Goal: Task Accomplishment & Management: Complete application form

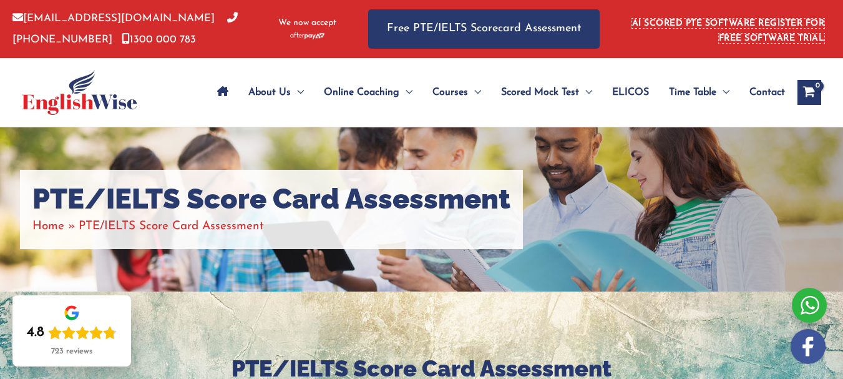
click at [716, 37] on link "AI SCORED PTE SOFTWARE REGISTER FOR FREE SOFTWARE TRIAL" at bounding box center [728, 31] width 193 height 24
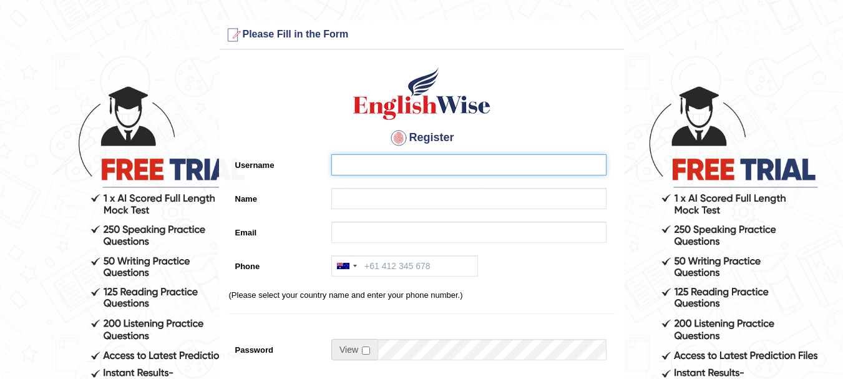
click at [395, 163] on input "Username" at bounding box center [468, 164] width 275 height 21
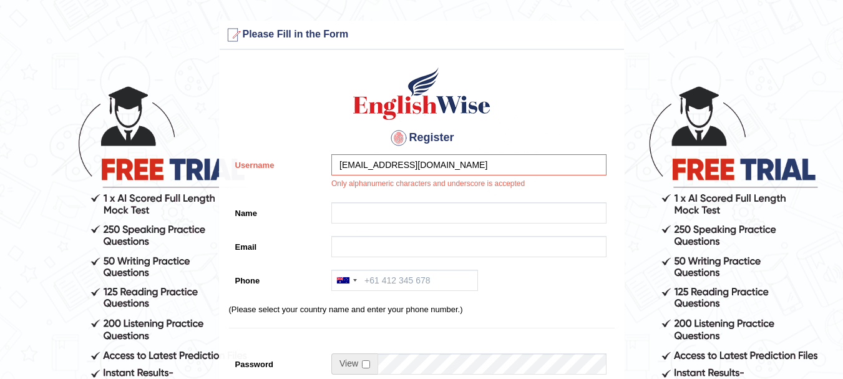
click at [367, 191] on div "[EMAIL_ADDRESS][DOMAIN_NAME] Only alphanumeric characters and underscore is acc…" at bounding box center [465, 175] width 281 height 42
click at [370, 169] on input "vandanarani21595@gmail.com" at bounding box center [468, 164] width 275 height 21
click at [344, 168] on input "vandanarani21595@gmail.com" at bounding box center [468, 164] width 275 height 21
type input "Vandanarani21595@gmail.com"
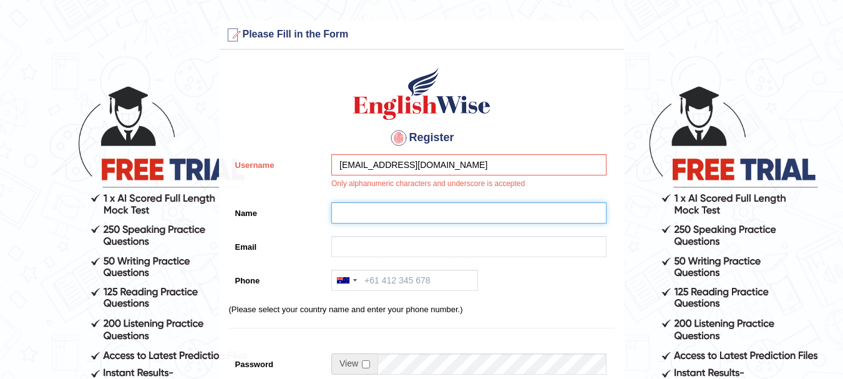
click at [351, 207] on input "Name" at bounding box center [468, 212] width 275 height 21
type input "VANDANARANI"
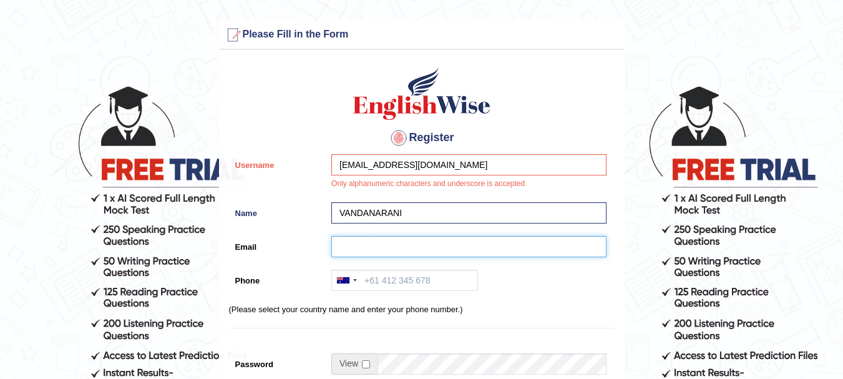
click at [393, 250] on input "Email" at bounding box center [468, 246] width 275 height 21
type input "Vandanarani21595@gmail.com"
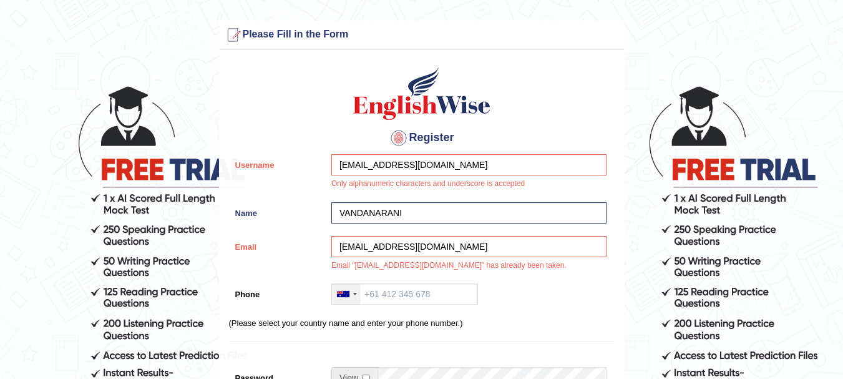
click at [353, 294] on div at bounding box center [355, 294] width 4 height 2
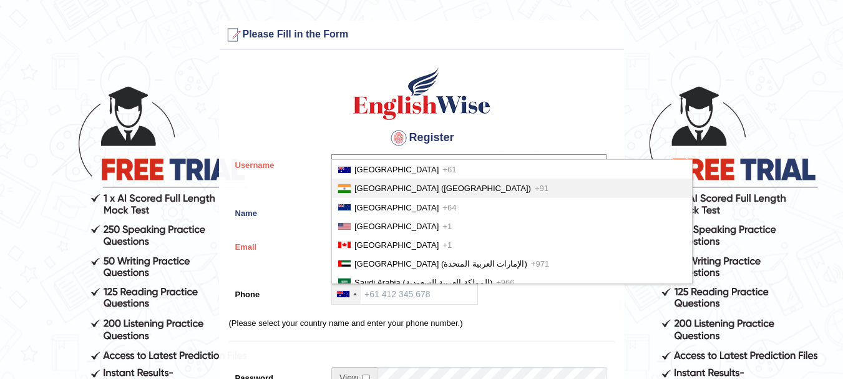
click at [394, 190] on span "[GEOGRAPHIC_DATA] ([GEOGRAPHIC_DATA])" at bounding box center [442, 187] width 177 height 9
type input "+91"
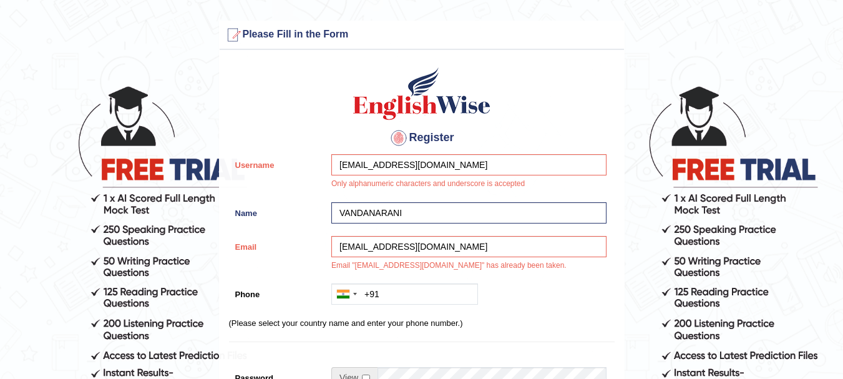
click at [389, 267] on div "Vandanarani21595@gmail.com Email "Vandanarani21595@gmail.com" has already been …" at bounding box center [465, 257] width 281 height 42
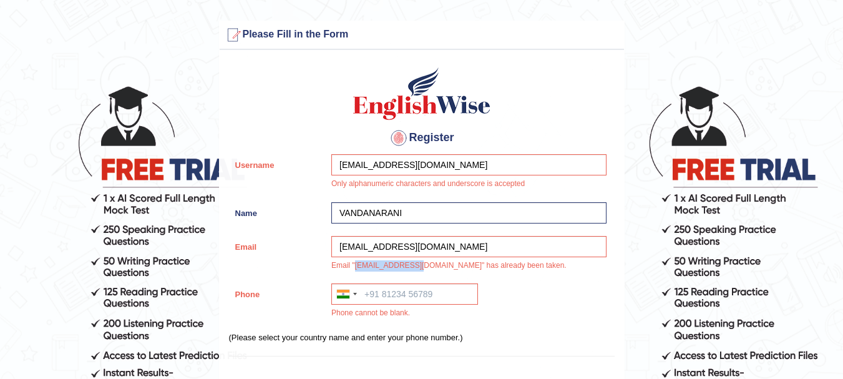
click at [388, 271] on div "Vandanarani21595@gmail.com Email "Vandanarani21595@gmail.com" has already been …" at bounding box center [465, 257] width 281 height 42
click at [382, 302] on input "Phone" at bounding box center [404, 293] width 147 height 21
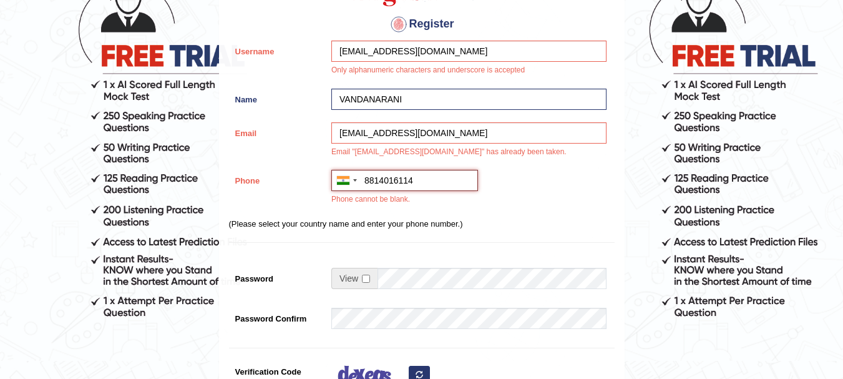
scroll to position [132, 0]
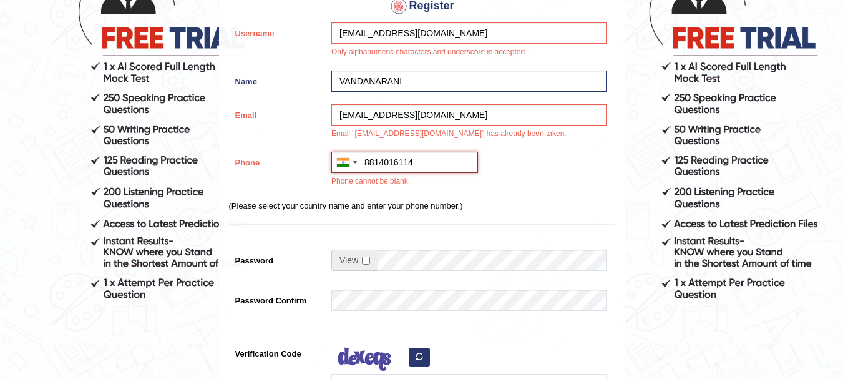
type input "8814016114"
click at [364, 262] on input "checkbox" at bounding box center [366, 260] width 8 height 8
checkbox input "true"
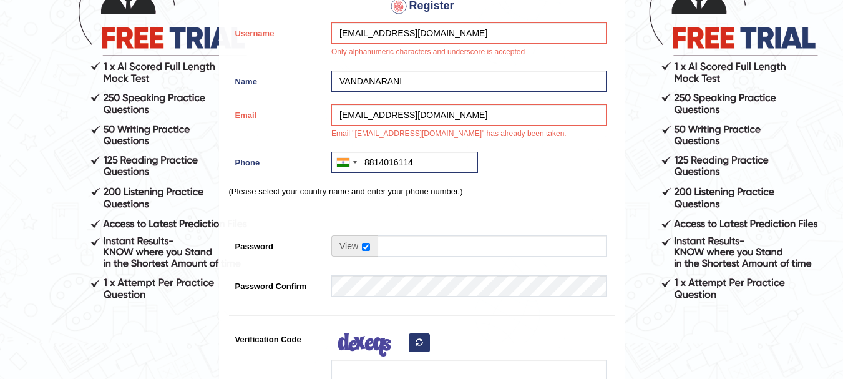
click at [395, 260] on td at bounding box center [468, 248] width 275 height 27
click at [409, 249] on input "Password" at bounding box center [491, 245] width 229 height 21
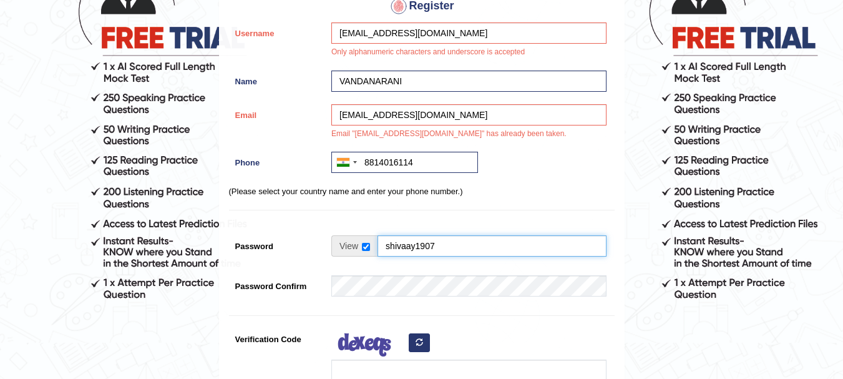
type input "shivaay1907"
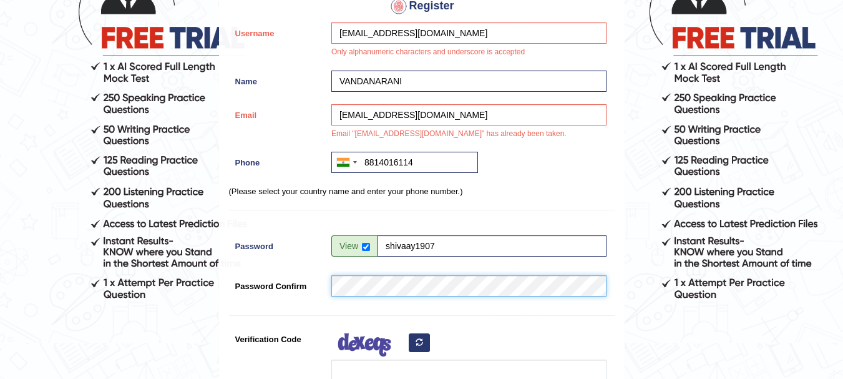
scroll to position [207, 0]
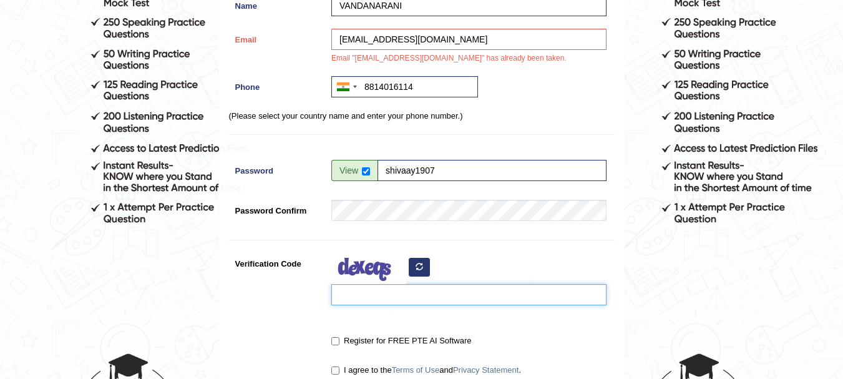
click at [341, 294] on input "Verification Code" at bounding box center [468, 294] width 275 height 21
type input "seMiwZ"
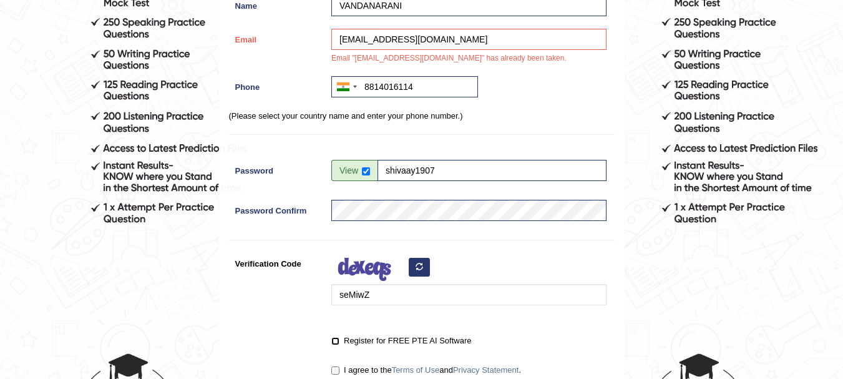
click at [336, 337] on input "Register for FREE PTE AI Software" at bounding box center [335, 341] width 8 height 8
checkbox input "true"
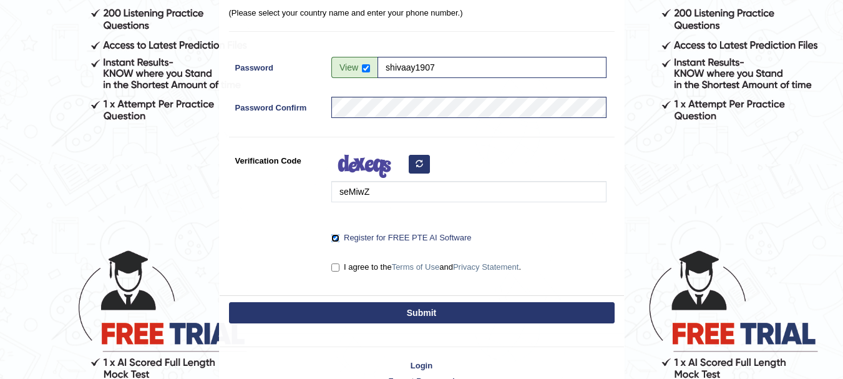
scroll to position [342, 0]
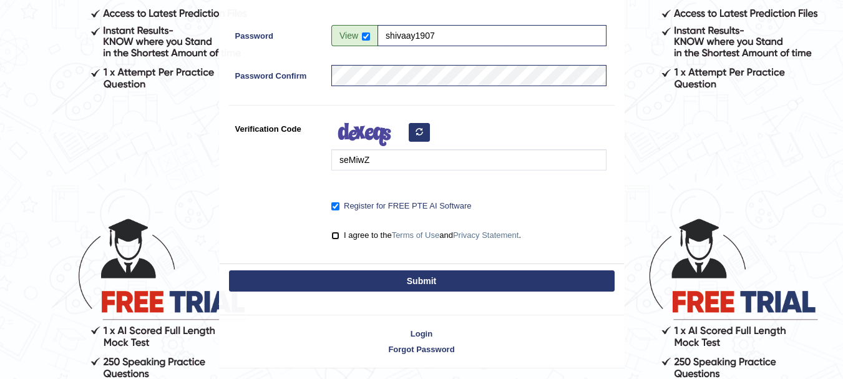
click at [332, 237] on input "I agree to the Terms of Use and Privacy Statement ." at bounding box center [335, 235] width 8 height 8
checkbox input "true"
click at [369, 284] on button "Submit" at bounding box center [421, 280] width 385 height 21
type input "+918814016114"
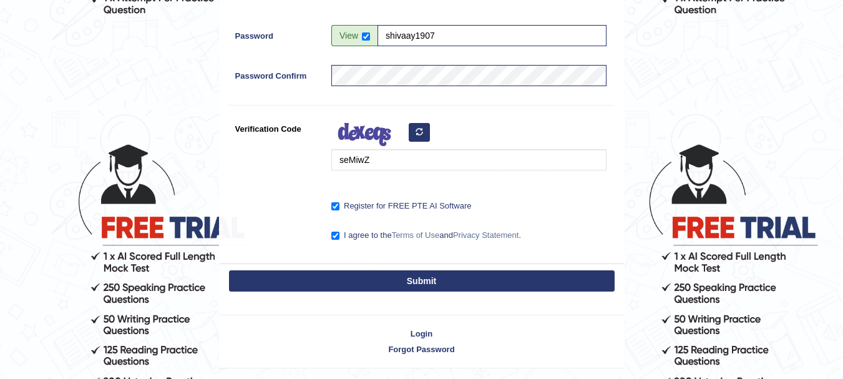
scroll to position [422, 0]
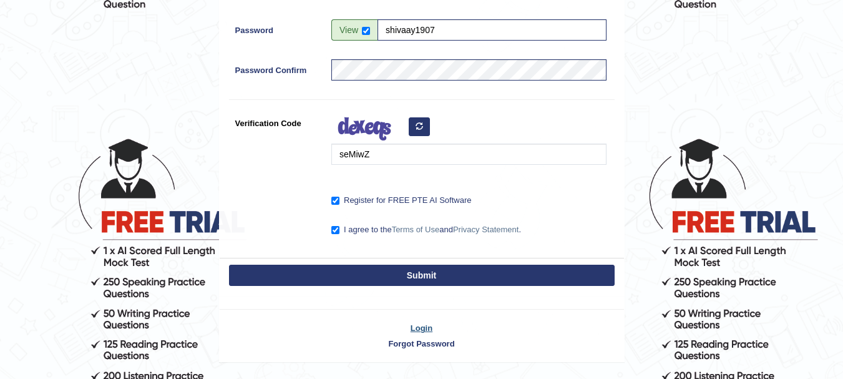
click at [427, 331] on link "Login" at bounding box center [422, 328] width 404 height 12
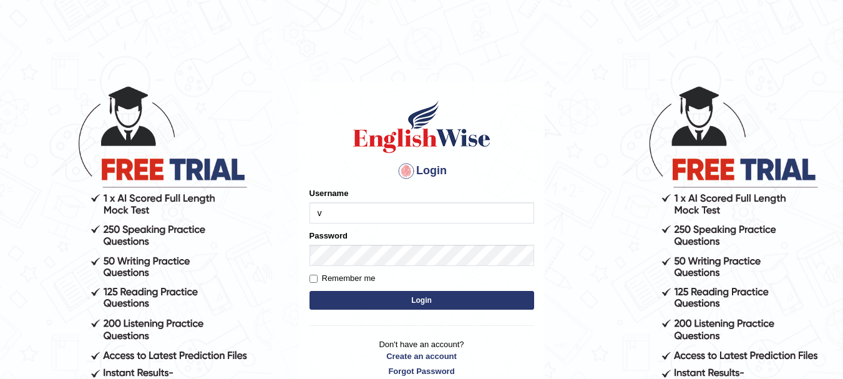
type input "Vandanarani21595@gmail,.com"
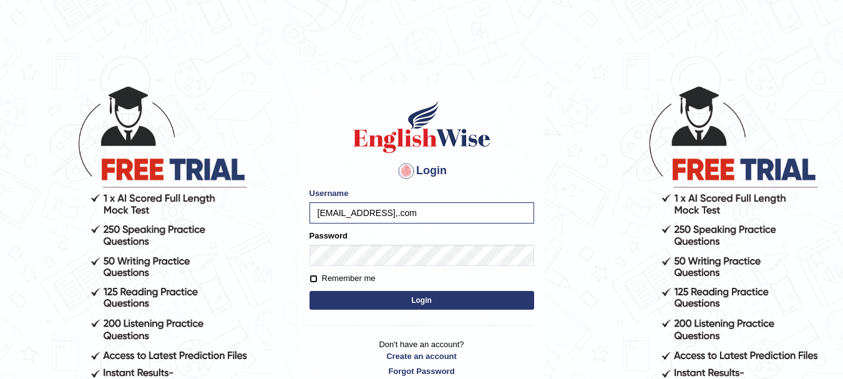
click at [311, 278] on input "Remember me" at bounding box center [313, 278] width 8 height 8
checkbox input "true"
click at [337, 308] on button "Login" at bounding box center [421, 300] width 225 height 19
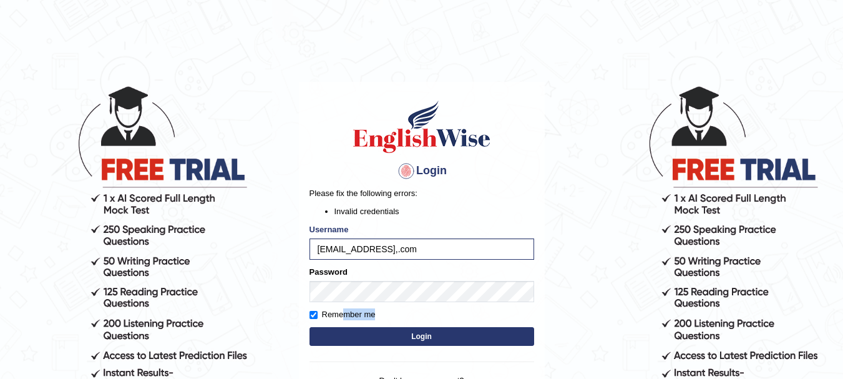
drag, startPoint x: 0, startPoint y: 0, endPoint x: 350, endPoint y: 334, distance: 484.0
click at [350, 334] on form "Please fix the following errors: Invalid credentials Username Vandanarani21595@…" at bounding box center [421, 268] width 225 height 162
click at [350, 335] on button "Login" at bounding box center [421, 336] width 225 height 19
click at [442, 243] on input "Vandanarani21595@gmail,.com" at bounding box center [421, 248] width 225 height 21
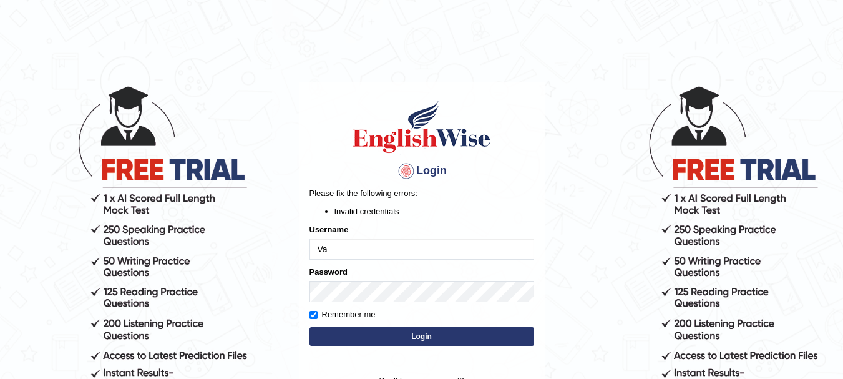
type input "V"
type input "VANDANARANI"
click at [346, 331] on button "Login" at bounding box center [421, 336] width 225 height 19
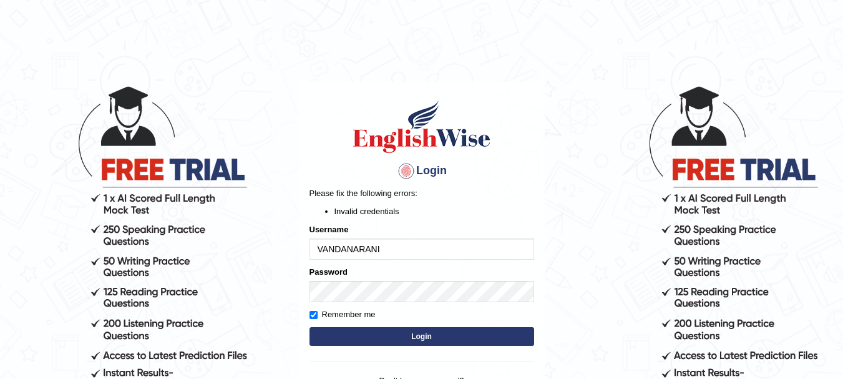
click at [346, 331] on button "Login" at bounding box center [421, 336] width 225 height 19
drag, startPoint x: 0, startPoint y: 0, endPoint x: 346, endPoint y: 332, distance: 479.5
click at [346, 332] on button "Login" at bounding box center [421, 336] width 225 height 19
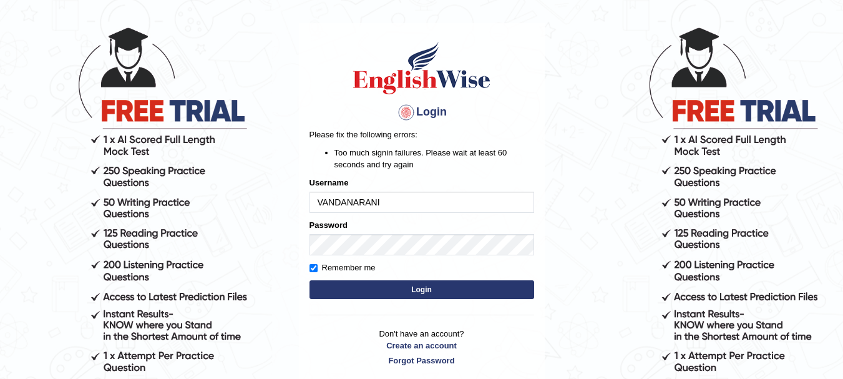
scroll to position [62, 0]
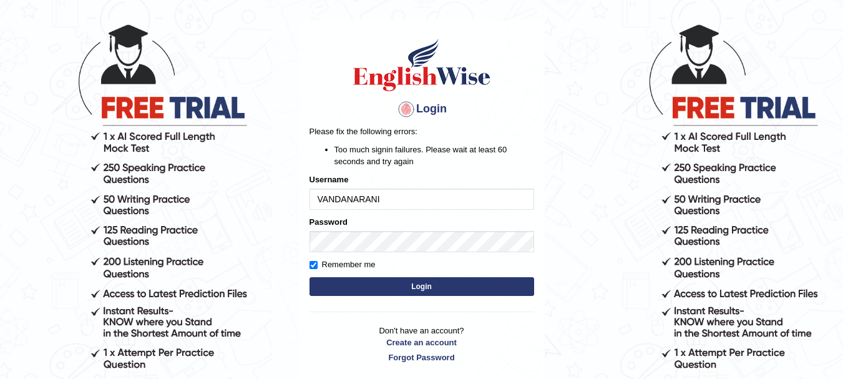
click at [399, 282] on button "Login" at bounding box center [421, 286] width 225 height 19
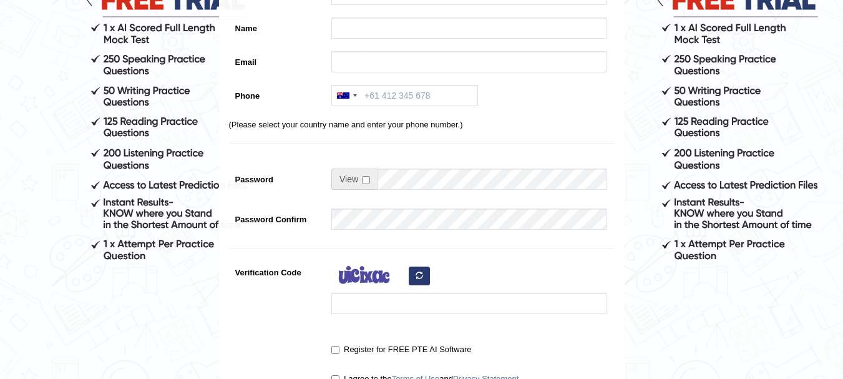
scroll to position [124, 0]
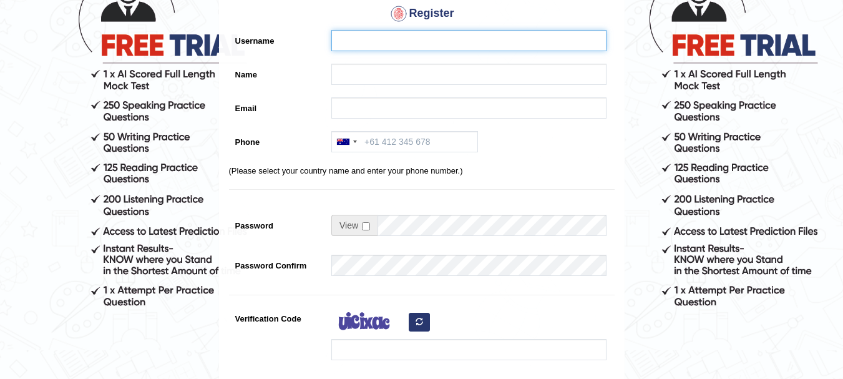
click at [373, 42] on input "Username" at bounding box center [468, 40] width 275 height 21
type input "VANDNANRANI"
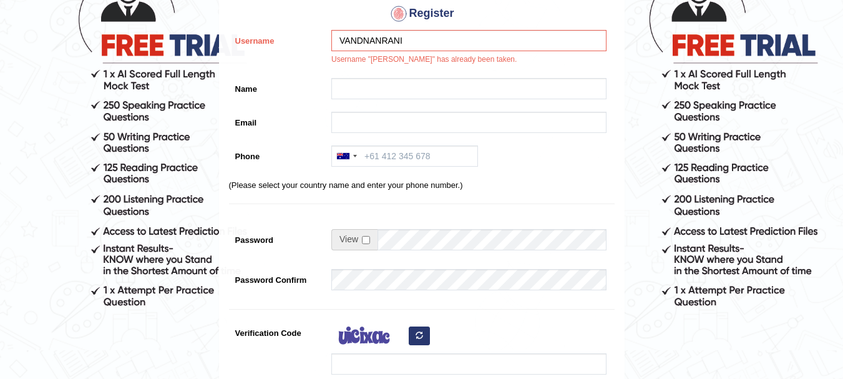
click at [375, 71] on div "VANDNANRANI Username "VANDNANRANI" has already been taken." at bounding box center [465, 51] width 281 height 42
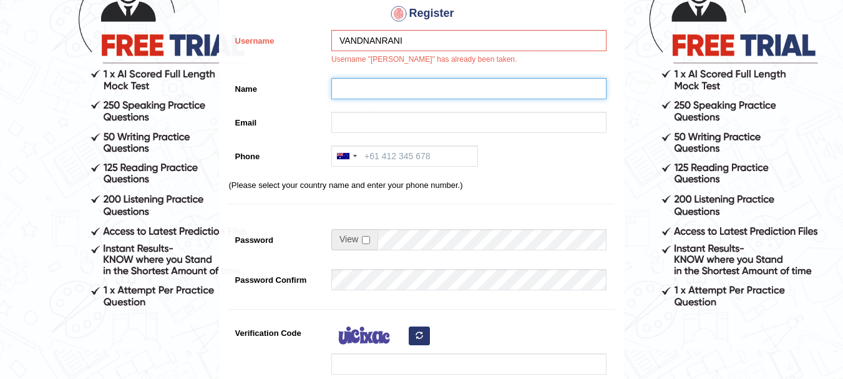
click at [383, 85] on input "Name" at bounding box center [468, 88] width 275 height 21
type input "VANDANARANI"
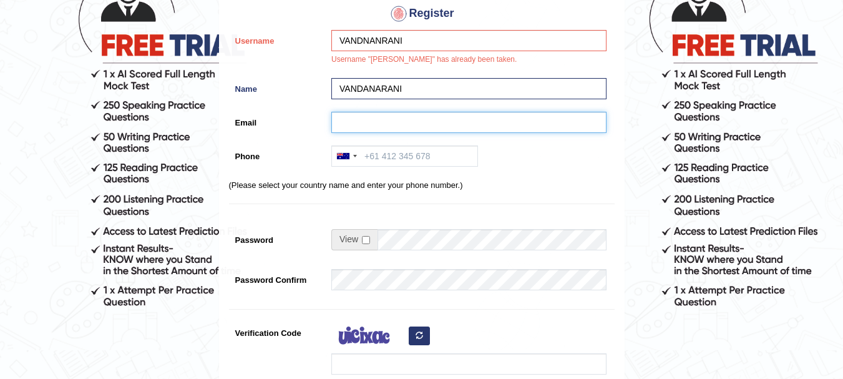
click at [373, 124] on input "Email" at bounding box center [468, 122] width 275 height 21
type input "Vandanarani21595@gmail.com"
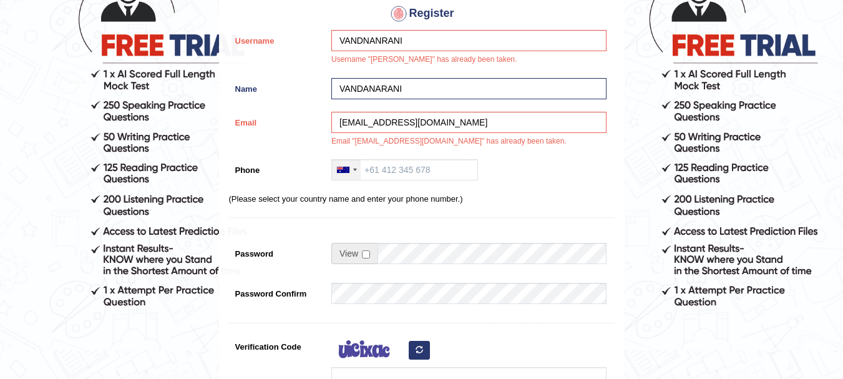
click at [357, 172] on div at bounding box center [346, 170] width 29 height 20
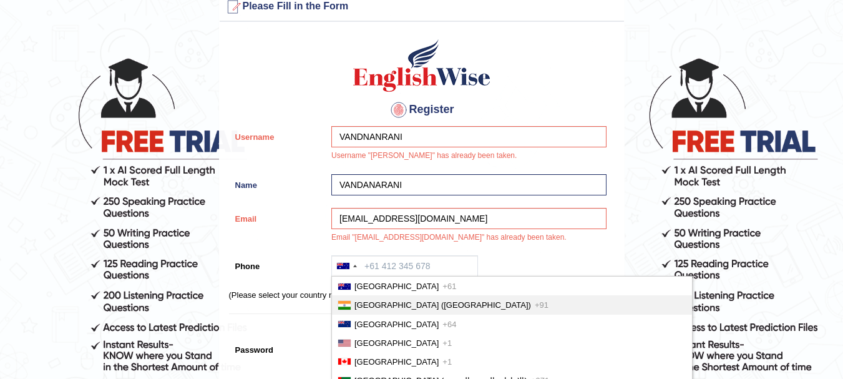
scroll to position [21, 0]
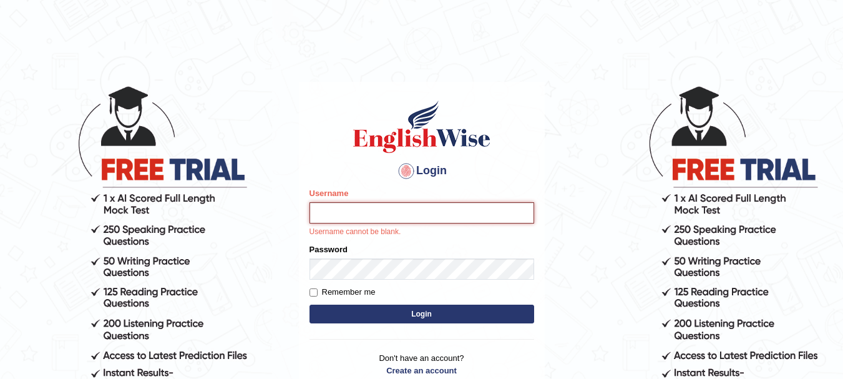
click at [333, 219] on input "Username" at bounding box center [421, 212] width 225 height 21
type input "VANDANARANI"
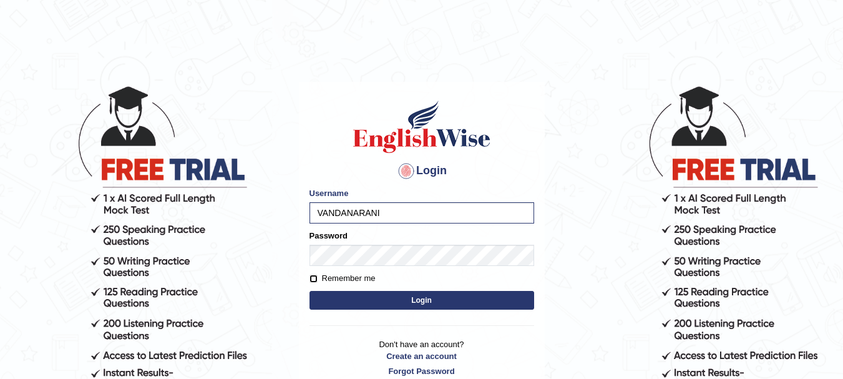
click at [313, 278] on input "Remember me" at bounding box center [313, 278] width 8 height 8
checkbox input "true"
click at [347, 301] on button "Login" at bounding box center [421, 300] width 225 height 19
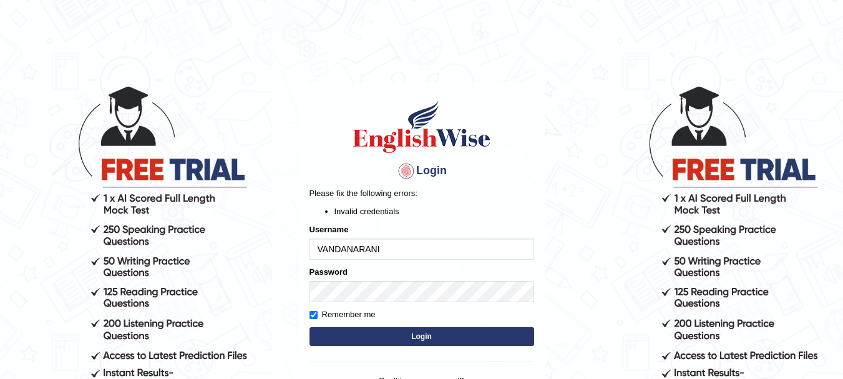
click at [366, 330] on button "Login" at bounding box center [421, 336] width 225 height 19
click at [385, 323] on form "Please fix the following errors: Invalid credentials Username [PERSON_NAME] Pas…" at bounding box center [421, 268] width 225 height 162
click at [385, 337] on button "Login" at bounding box center [421, 336] width 225 height 19
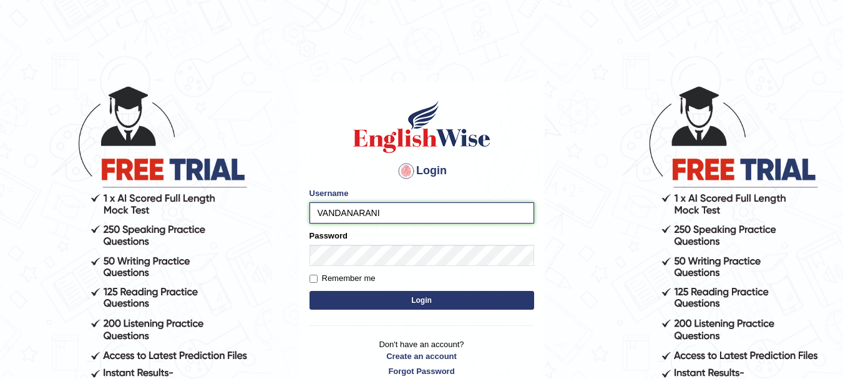
click at [385, 216] on input "VANDANARANI" at bounding box center [421, 212] width 225 height 21
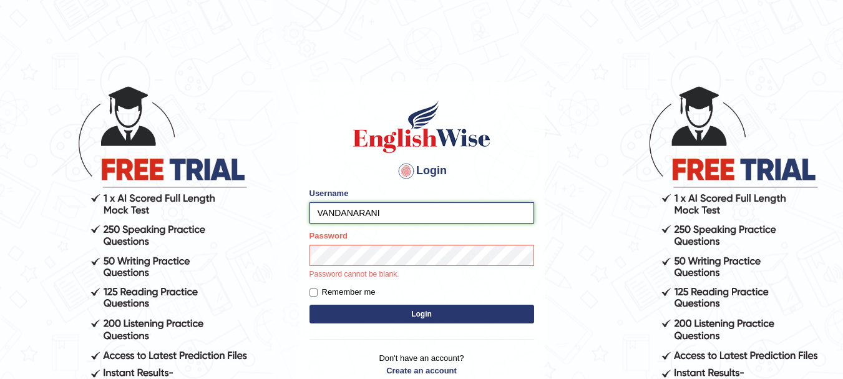
type input "vandanarani"
click at [394, 317] on button "Login" at bounding box center [421, 313] width 225 height 19
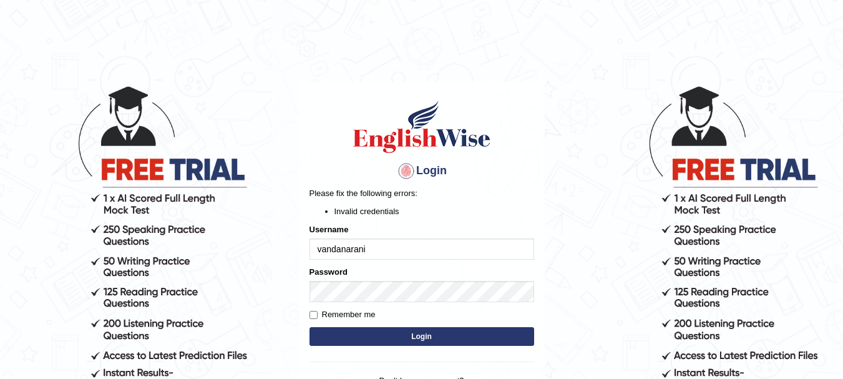
click at [308, 312] on div "Login Please fix the following errors: Invalid credentials Username [PERSON_NAM…" at bounding box center [422, 256] width 246 height 349
click at [370, 336] on button "Login" at bounding box center [421, 336] width 225 height 19
click at [392, 327] on button "Login" at bounding box center [421, 336] width 225 height 19
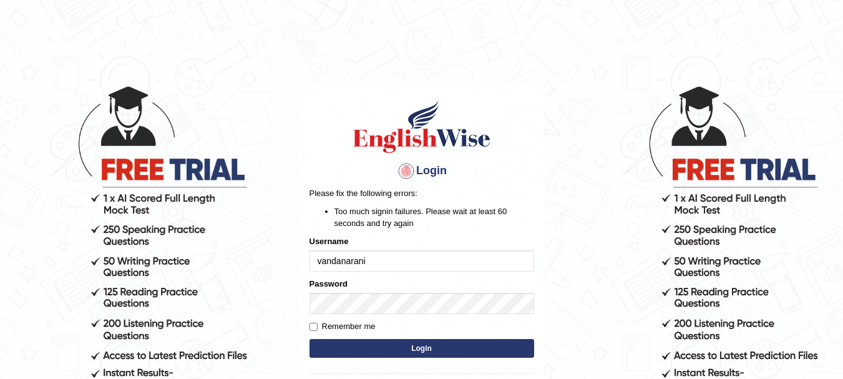
click at [392, 349] on button "Login" at bounding box center [421, 348] width 225 height 19
drag, startPoint x: 778, startPoint y: 263, endPoint x: 851, endPoint y: 215, distance: 87.0
click at [842, 215] on html "Login Please fix the following errors: Too much signin failures. Please wait at…" at bounding box center [421, 189] width 843 height 379
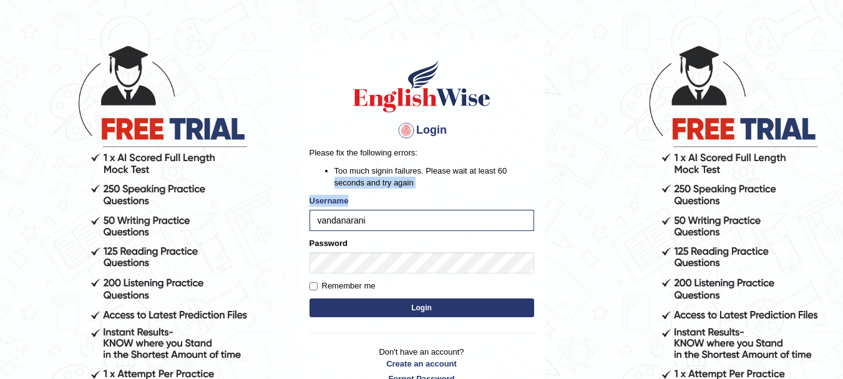
scroll to position [46, 0]
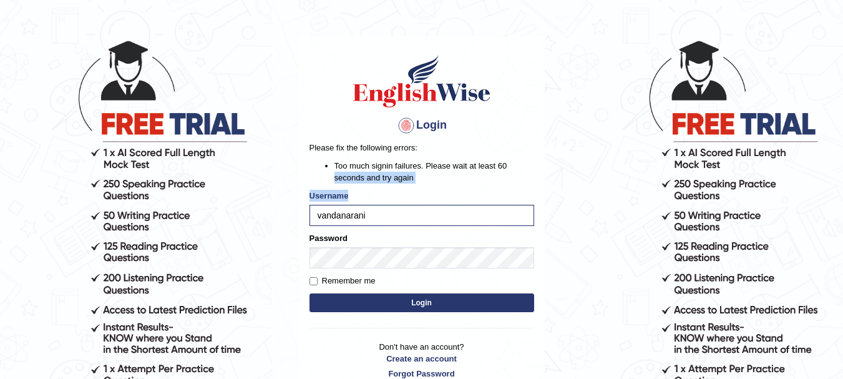
click at [457, 309] on button "Login" at bounding box center [421, 302] width 225 height 19
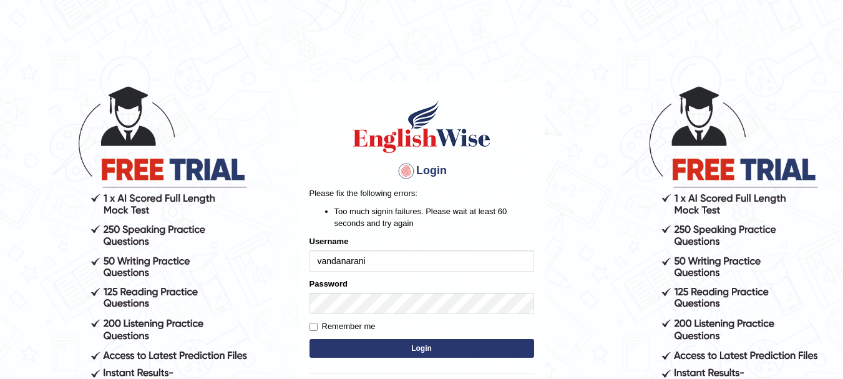
click at [453, 347] on button "Login" at bounding box center [421, 348] width 225 height 19
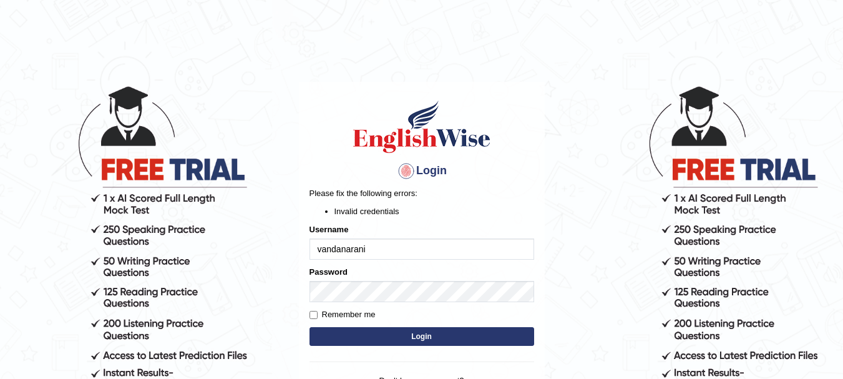
click at [475, 331] on button "Login" at bounding box center [421, 336] width 225 height 19
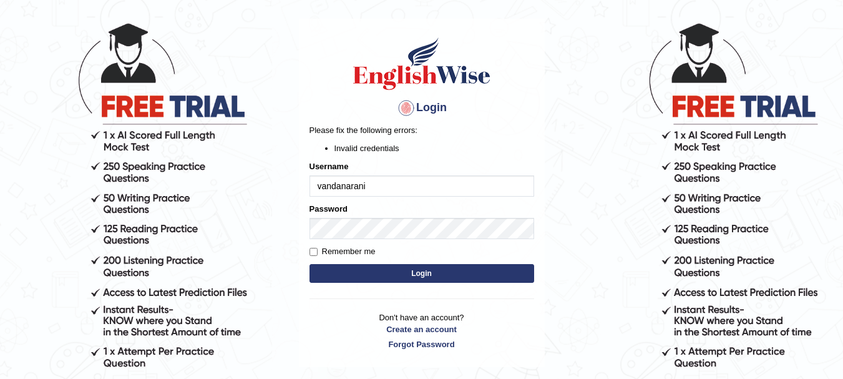
scroll to position [65, 0]
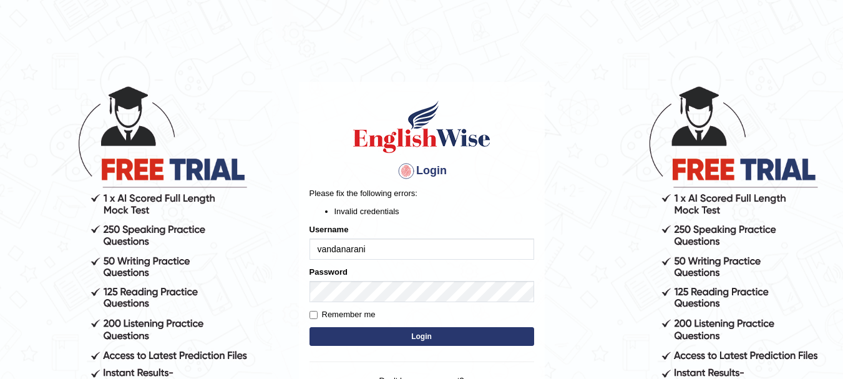
click at [348, 344] on button "Login" at bounding box center [421, 336] width 225 height 19
click at [381, 334] on button "Login" at bounding box center [421, 336] width 225 height 19
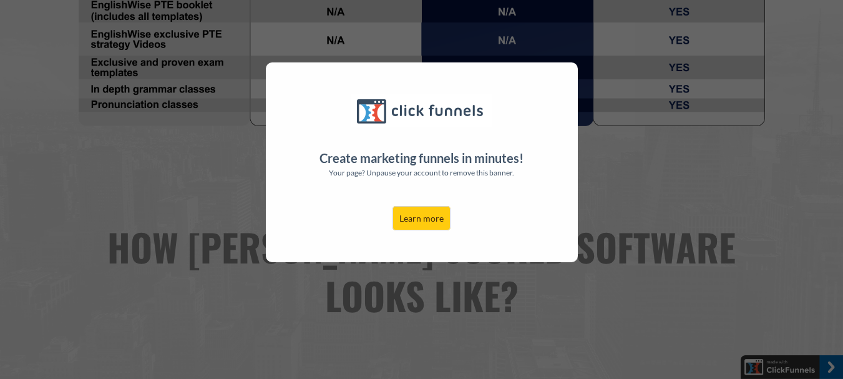
scroll to position [1827, 0]
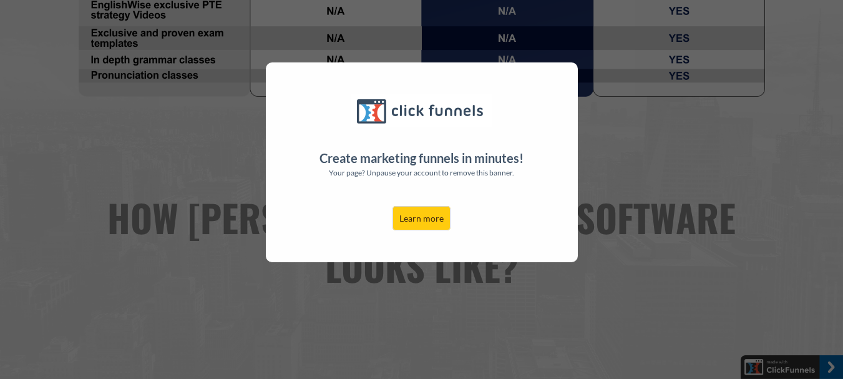
drag, startPoint x: 851, startPoint y: 98, endPoint x: 851, endPoint y: 219, distance: 121.0
click at [842, 219] on html "Create marketing funnels in minutes! Your page? Unpause your account to remove …" at bounding box center [421, 250] width 843 height 4155
click at [679, 215] on div "Create marketing funnels in minutes! Your page? Unpause your account to remove …" at bounding box center [421, 189] width 843 height 379
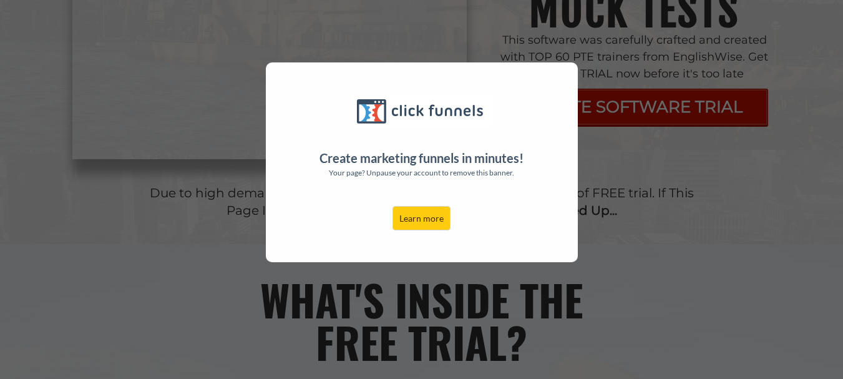
scroll to position [92, 0]
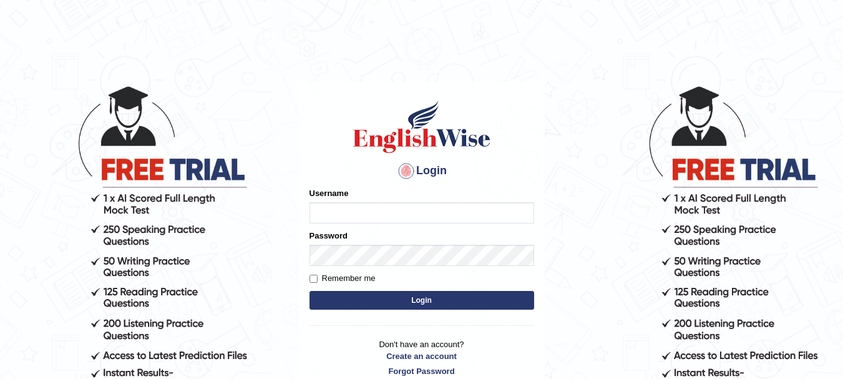
type input "vandanarani"
click at [309, 276] on input "Remember me" at bounding box center [313, 278] width 8 height 8
checkbox input "true"
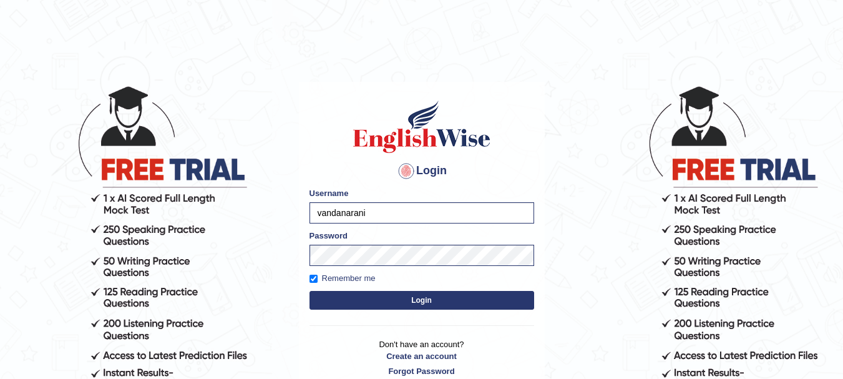
click at [357, 304] on button "Login" at bounding box center [421, 300] width 225 height 19
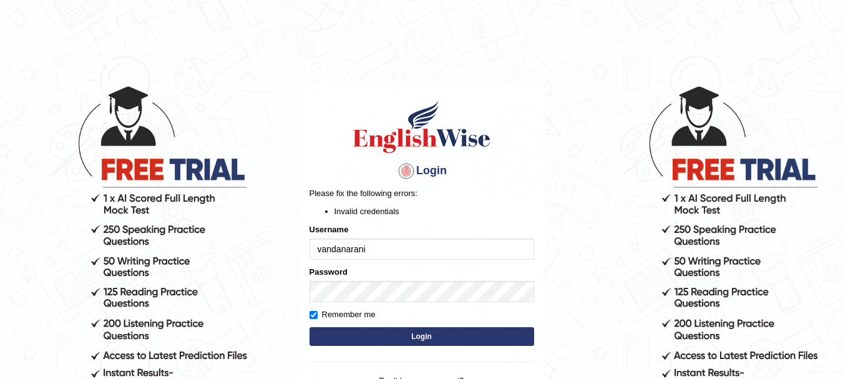
click at [367, 332] on button "Login" at bounding box center [421, 336] width 225 height 19
click at [404, 329] on button "Login" at bounding box center [421, 336] width 225 height 19
click at [322, 246] on input "vandanarani" at bounding box center [421, 248] width 225 height 21
type input "Vandanarani"
click at [394, 342] on button "Login" at bounding box center [421, 336] width 225 height 19
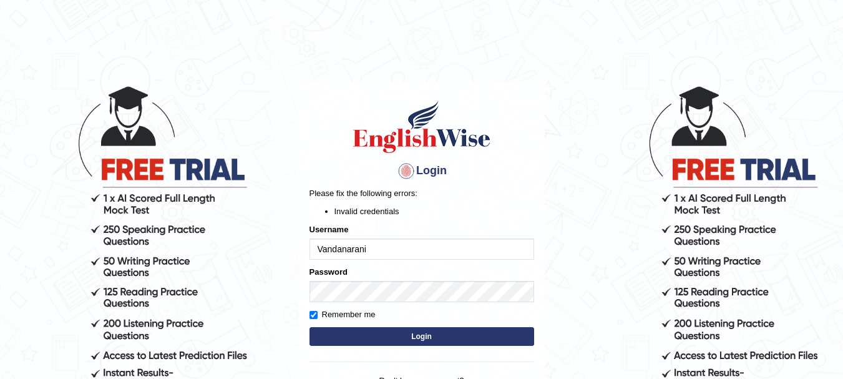
click at [394, 342] on button "Login" at bounding box center [421, 336] width 225 height 19
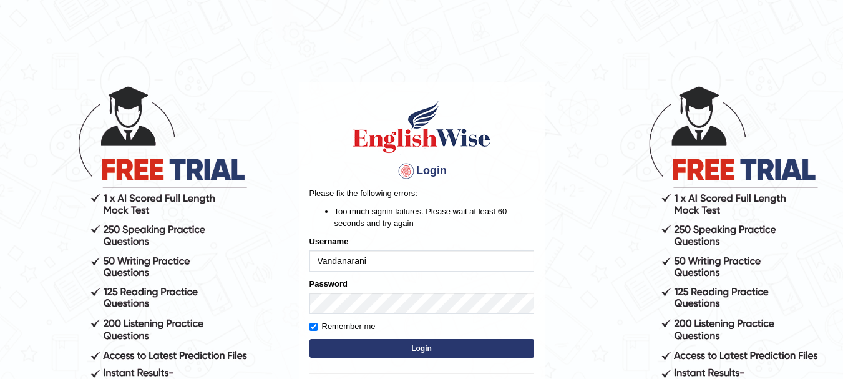
click at [429, 355] on button "Login" at bounding box center [421, 348] width 225 height 19
click at [450, 339] on button "Login" at bounding box center [421, 348] width 225 height 19
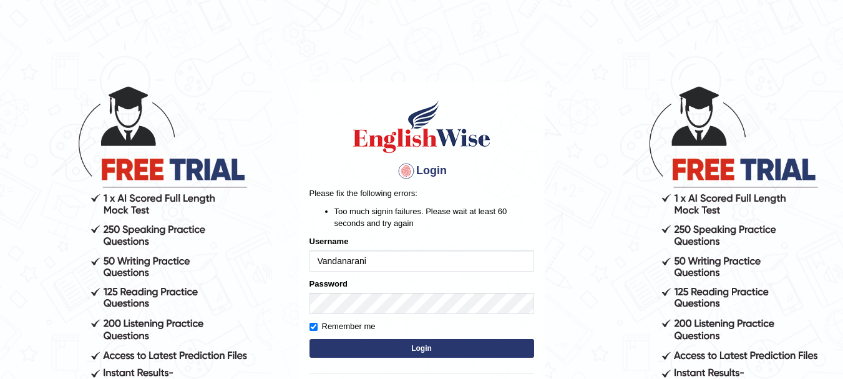
click at [450, 339] on button "Login" at bounding box center [421, 348] width 225 height 19
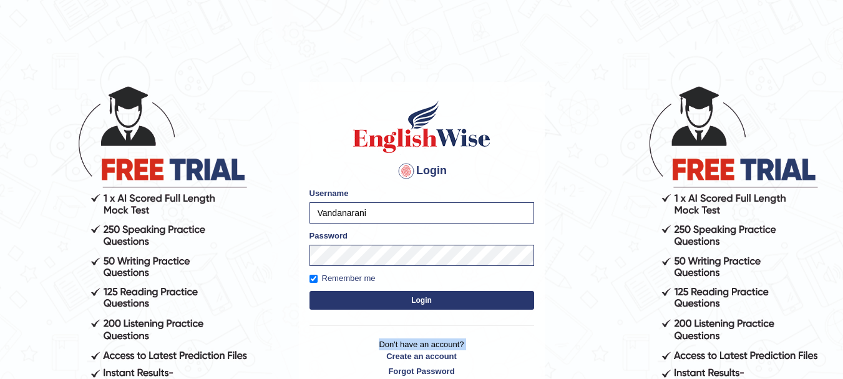
click at [450, 339] on p "Don't have an account? Create an account Forgot Password" at bounding box center [421, 357] width 225 height 39
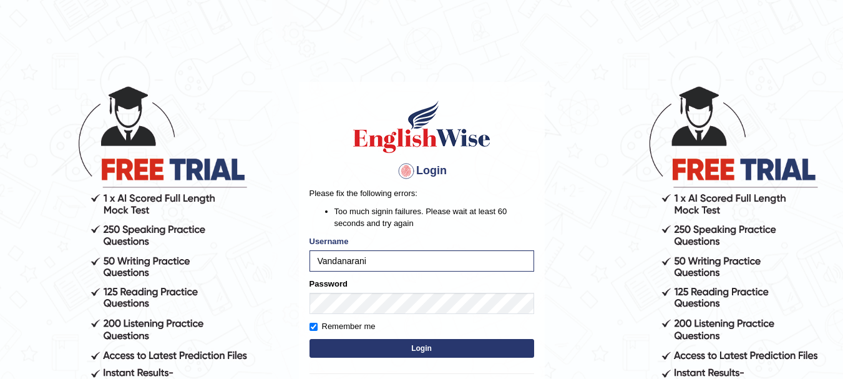
drag, startPoint x: 470, startPoint y: 337, endPoint x: 470, endPoint y: 345, distance: 8.1
click at [470, 345] on form "Please fix the following errors: Too much signin failures. Please wait at least…" at bounding box center [421, 274] width 225 height 174
click at [470, 345] on button "Login" at bounding box center [421, 348] width 225 height 19
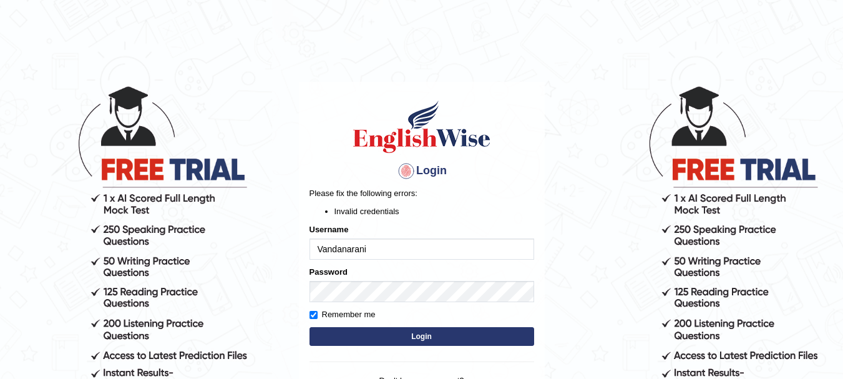
click at [470, 345] on button "Login" at bounding box center [421, 336] width 225 height 19
click at [482, 335] on button "Login" at bounding box center [421, 336] width 225 height 19
click at [482, 335] on div "Login Please fix the following errors: Invalid credentials Username [PERSON_NAM…" at bounding box center [422, 256] width 246 height 349
click at [482, 335] on button "Login" at bounding box center [421, 336] width 225 height 19
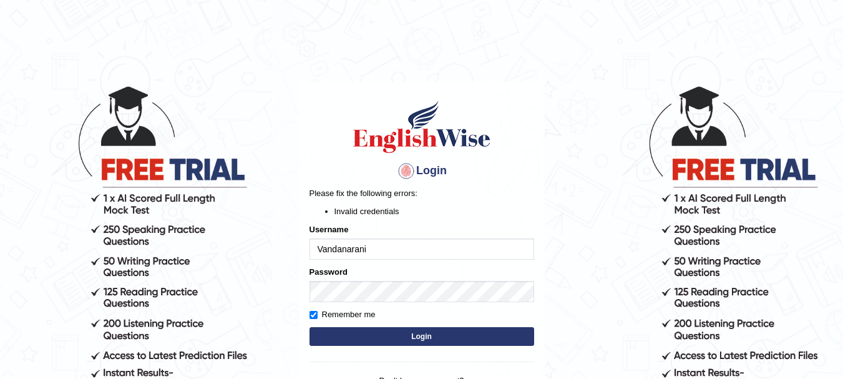
click at [482, 335] on button "Login" at bounding box center [421, 336] width 225 height 19
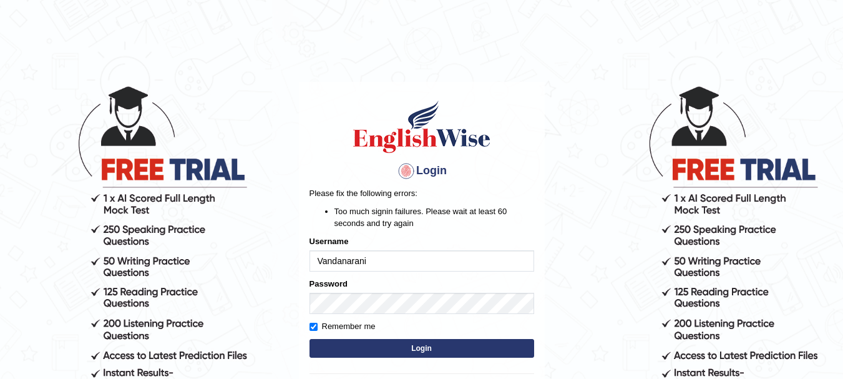
click at [482, 335] on form "Please fix the following errors: Too much signin failures. Please wait at least…" at bounding box center [421, 274] width 225 height 174
click at [477, 349] on button "Login" at bounding box center [421, 348] width 225 height 19
click at [480, 352] on button "Login" at bounding box center [421, 348] width 225 height 19
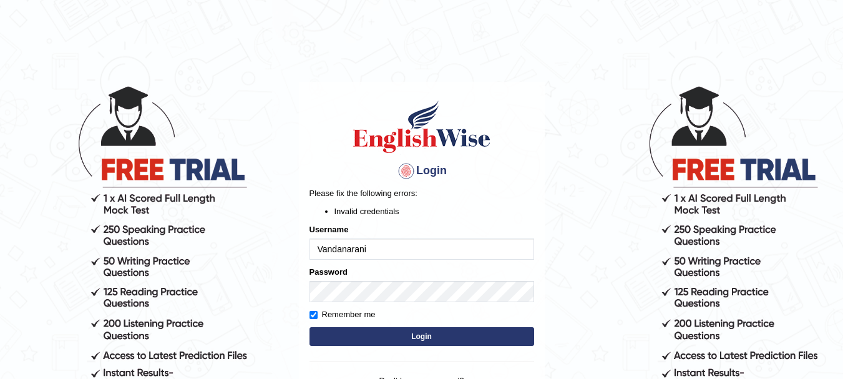
click at [498, 333] on button "Login" at bounding box center [421, 336] width 225 height 19
click at [467, 337] on button "Login" at bounding box center [421, 336] width 225 height 19
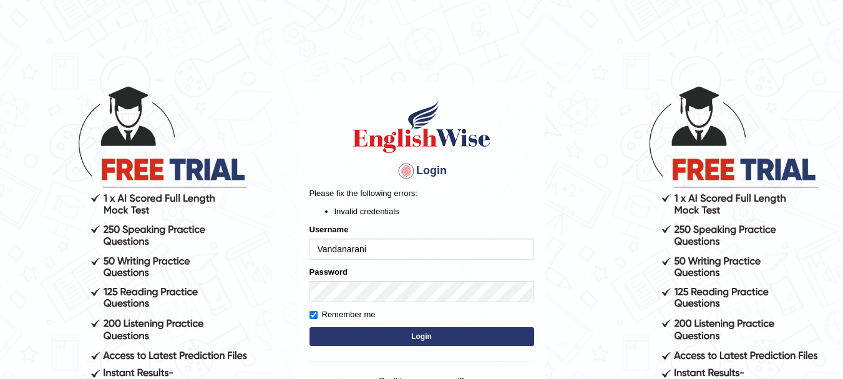
click at [467, 336] on button "Login" at bounding box center [421, 336] width 225 height 19
click at [454, 339] on button "Login" at bounding box center [421, 336] width 225 height 19
drag, startPoint x: 505, startPoint y: 346, endPoint x: 518, endPoint y: 329, distance: 21.8
click at [518, 329] on form "Please fix the following errors: Invalid credentials Username Vandanarani Passw…" at bounding box center [421, 268] width 225 height 162
click at [518, 329] on button "Login" at bounding box center [421, 336] width 225 height 19
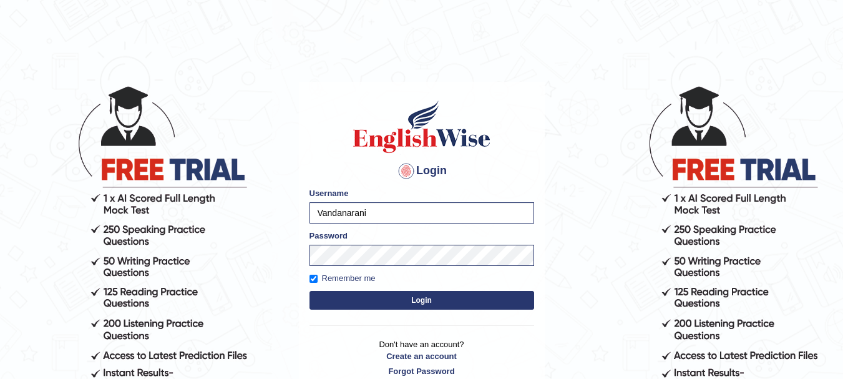
click at [518, 329] on div "Login Please fix the following errors: Username Vandanarani Password Remember m…" at bounding box center [422, 238] width 246 height 313
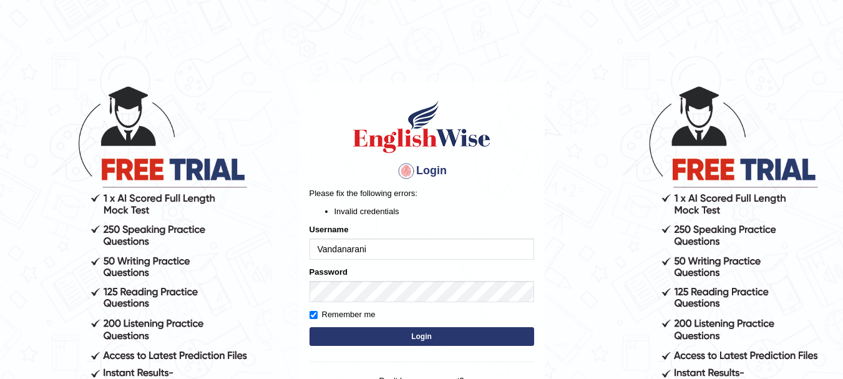
click at [518, 327] on button "Login" at bounding box center [421, 336] width 225 height 19
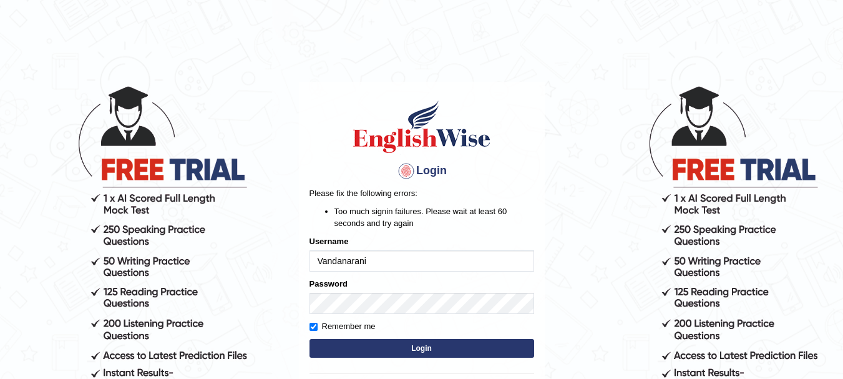
drag, startPoint x: 0, startPoint y: 0, endPoint x: 511, endPoint y: 346, distance: 616.8
click at [511, 346] on form "Please fix the following errors: Too much signin failures. Please wait at least…" at bounding box center [421, 274] width 225 height 174
click at [511, 346] on button "Login" at bounding box center [421, 348] width 225 height 19
click at [384, 213] on li "Too much signin failures. Please wait at least 60 seconds and try again" at bounding box center [434, 217] width 200 height 24
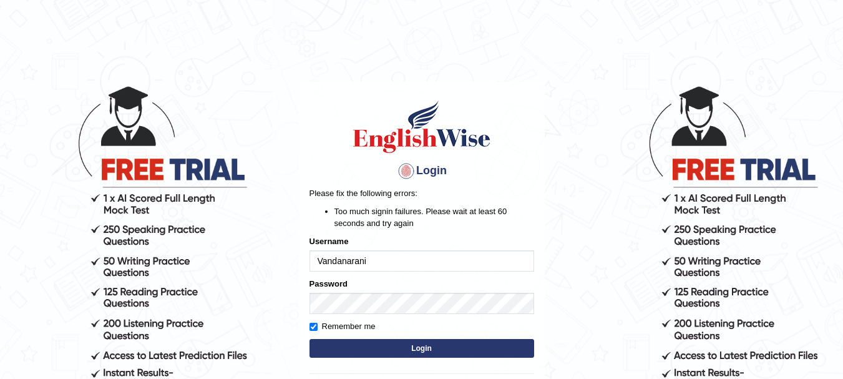
click at [384, 213] on li "Too much signin failures. Please wait at least 60 seconds and try again" at bounding box center [434, 217] width 200 height 24
click at [436, 346] on button "Login" at bounding box center [421, 348] width 225 height 19
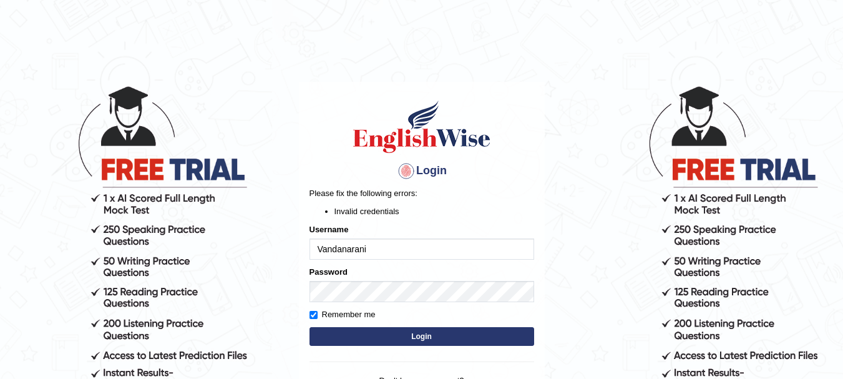
click at [447, 346] on form "Please fix the following errors: Invalid credentials Username [PERSON_NAME] Pas…" at bounding box center [421, 268] width 225 height 162
